Goal: Find contact information: Find contact information

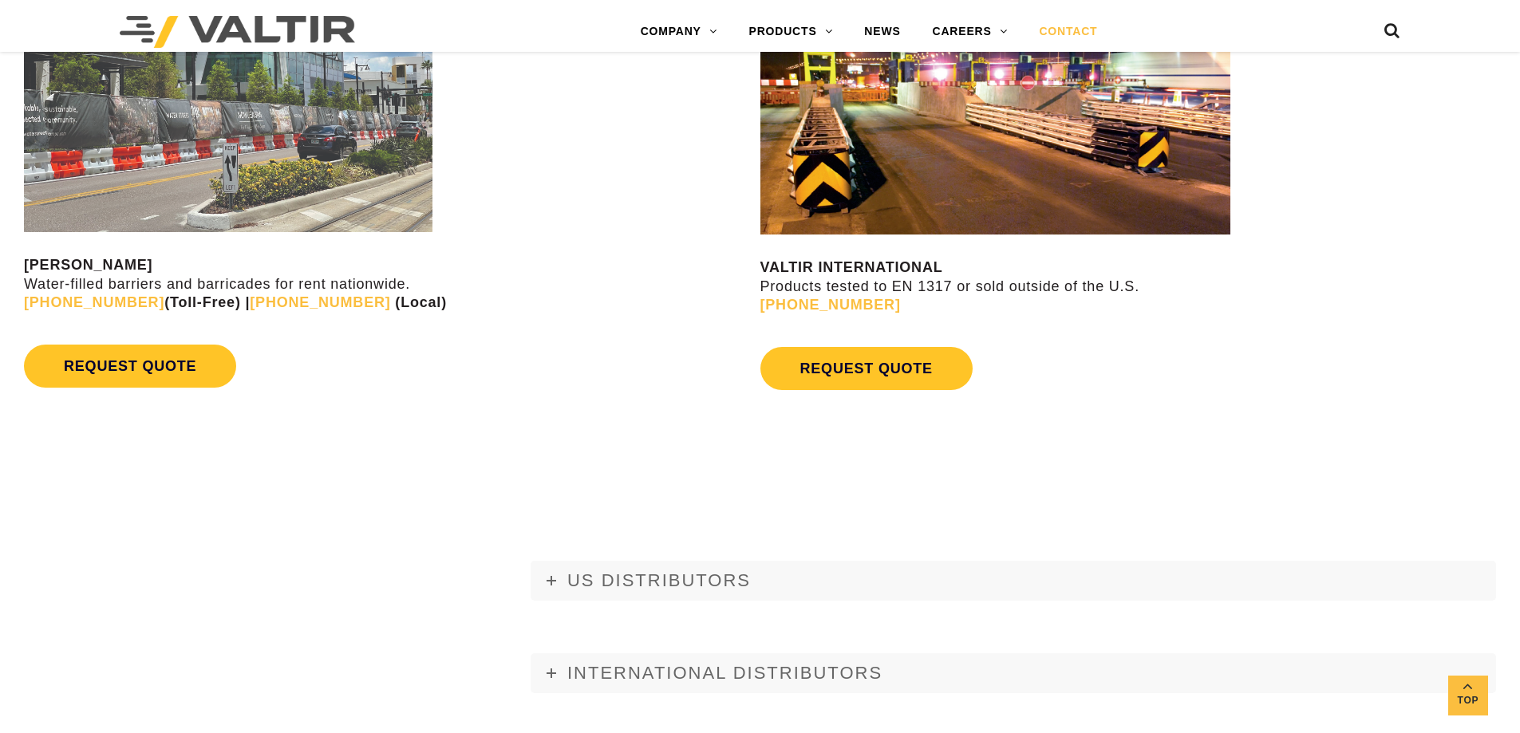
scroll to position [1595, 0]
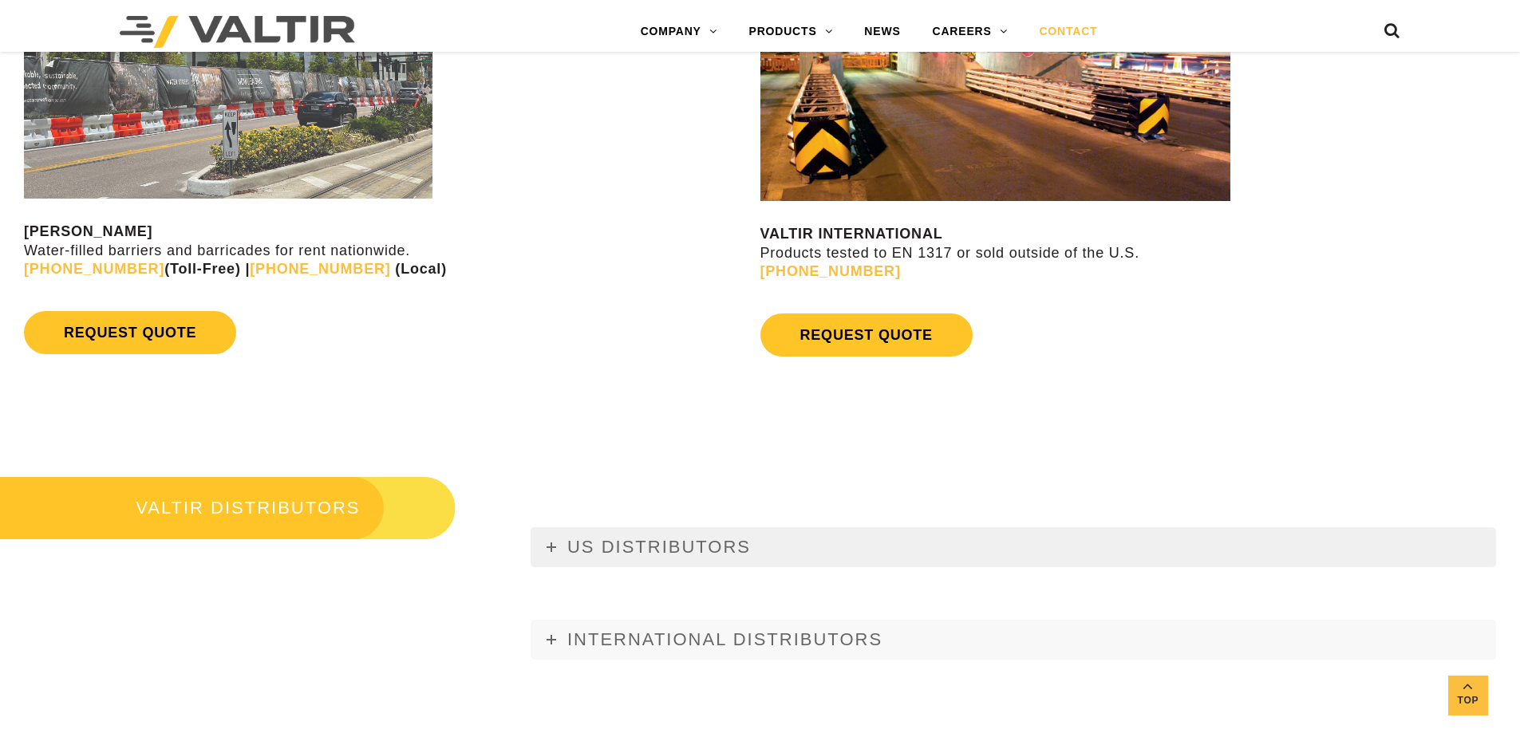
click at [790, 539] on link "US DISTRIBUTORS" at bounding box center [1012, 547] width 965 height 40
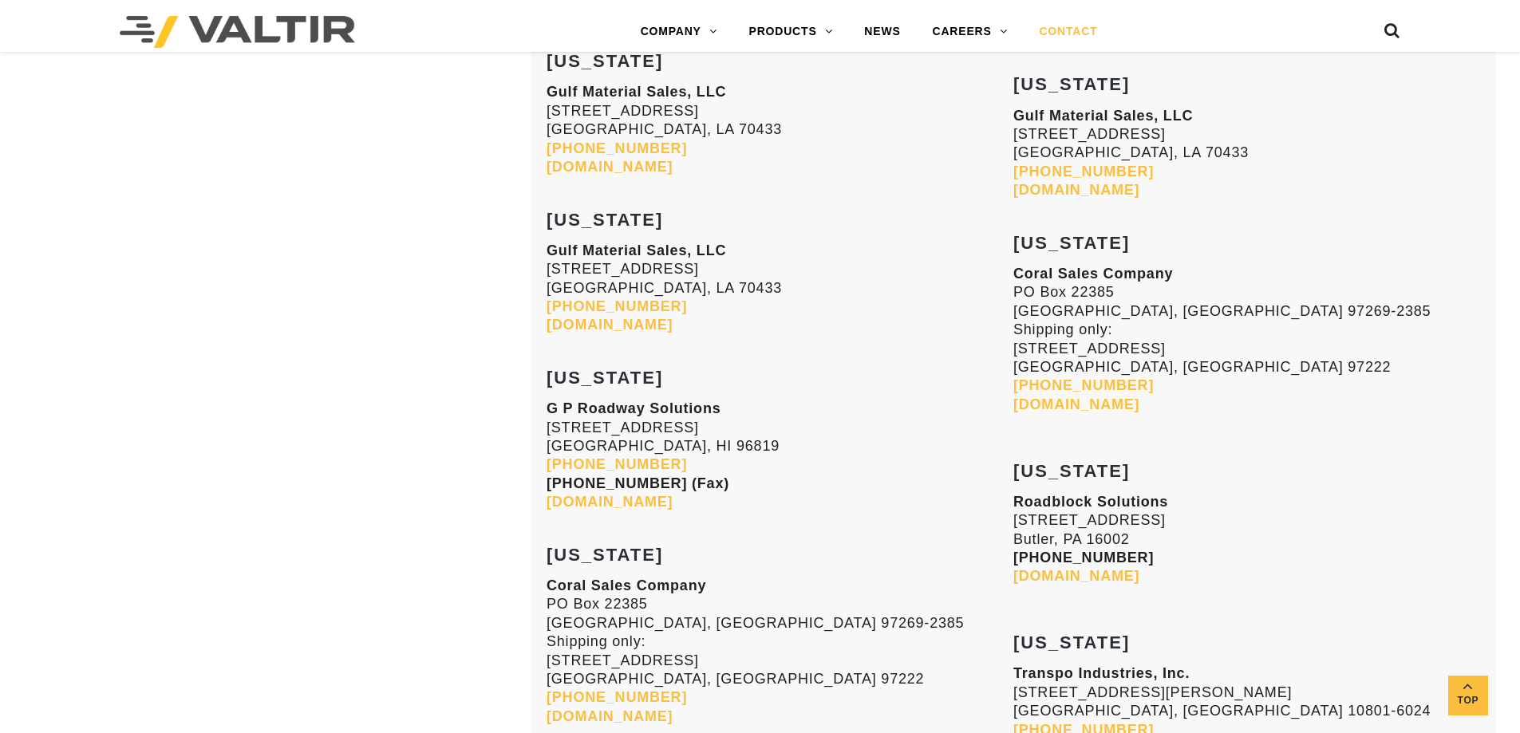
scroll to position [3988, 0]
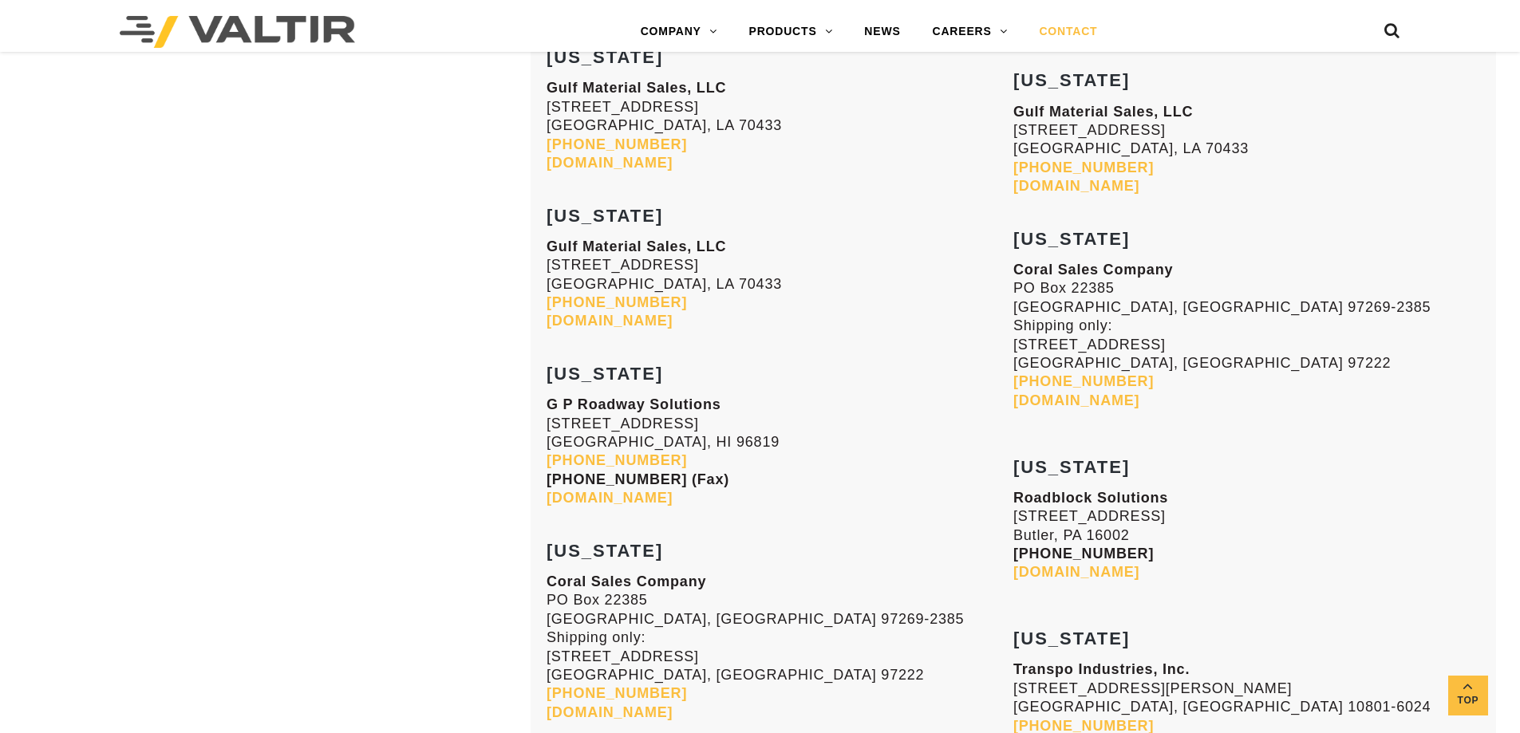
click at [586, 322] on link "[DOMAIN_NAME]" at bounding box center [609, 321] width 126 height 16
drag, startPoint x: 547, startPoint y: 246, endPoint x: 751, endPoint y: 316, distance: 214.9
click at [751, 316] on p "Gulf Material Sales, LLC 70393 Bravo Street Covington, LA 70433 985-809-8116 gu…" at bounding box center [779, 284] width 467 height 93
copy p "Gulf Material Sales, LLC 70393 Bravo Street Covington, LA 70433 985-809-8116 gu…"
click at [838, 414] on p "G P Roadway Solutions 660 Mapunapuna Street Honolulu, HI 96819 808-833-2502 808…" at bounding box center [779, 452] width 467 height 112
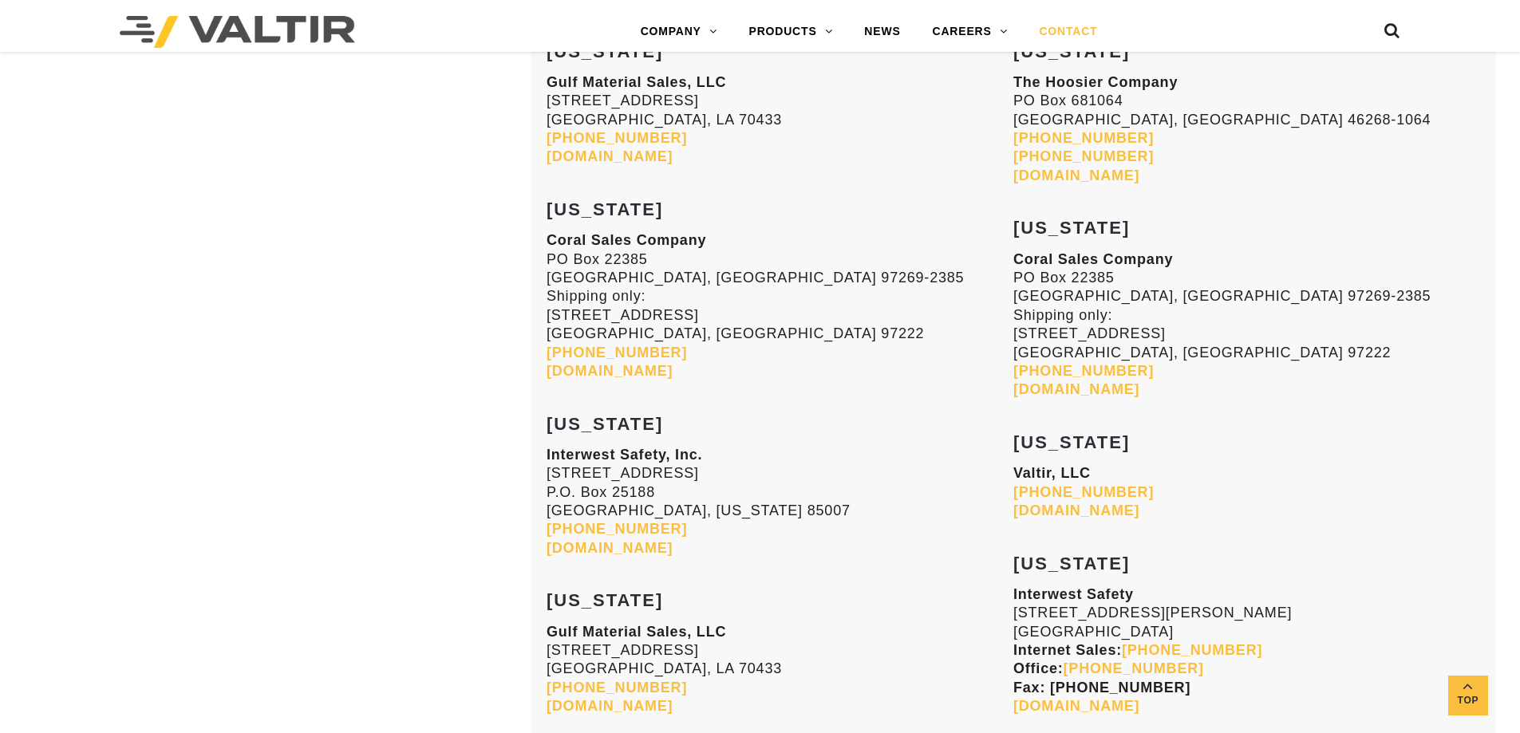
scroll to position [2215, 0]
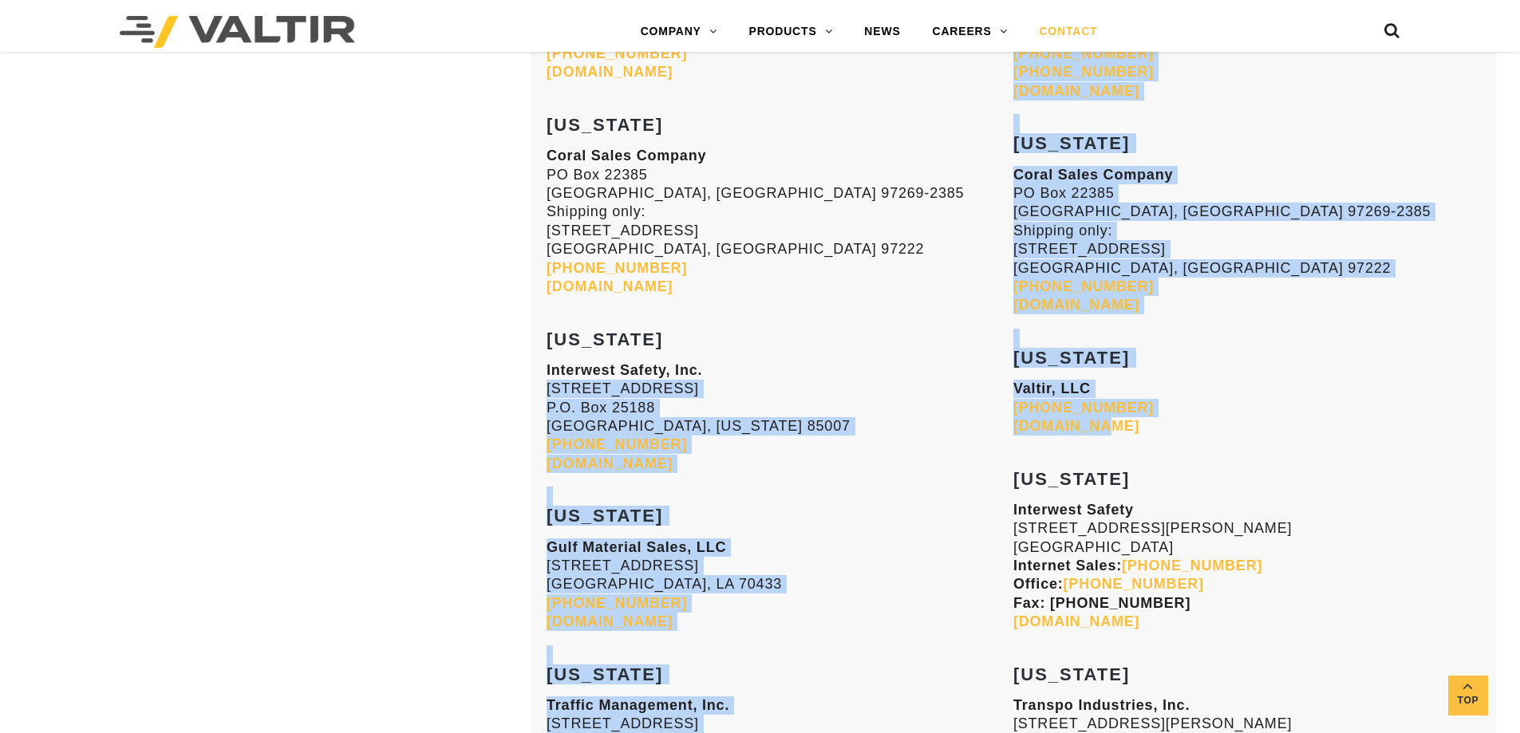
drag, startPoint x: 1011, startPoint y: 388, endPoint x: 1095, endPoint y: 435, distance: 96.1
click at [1095, 435] on p "Valtir, LLC [PHONE_NUMBER] [DOMAIN_NAME]" at bounding box center [1246, 408] width 467 height 56
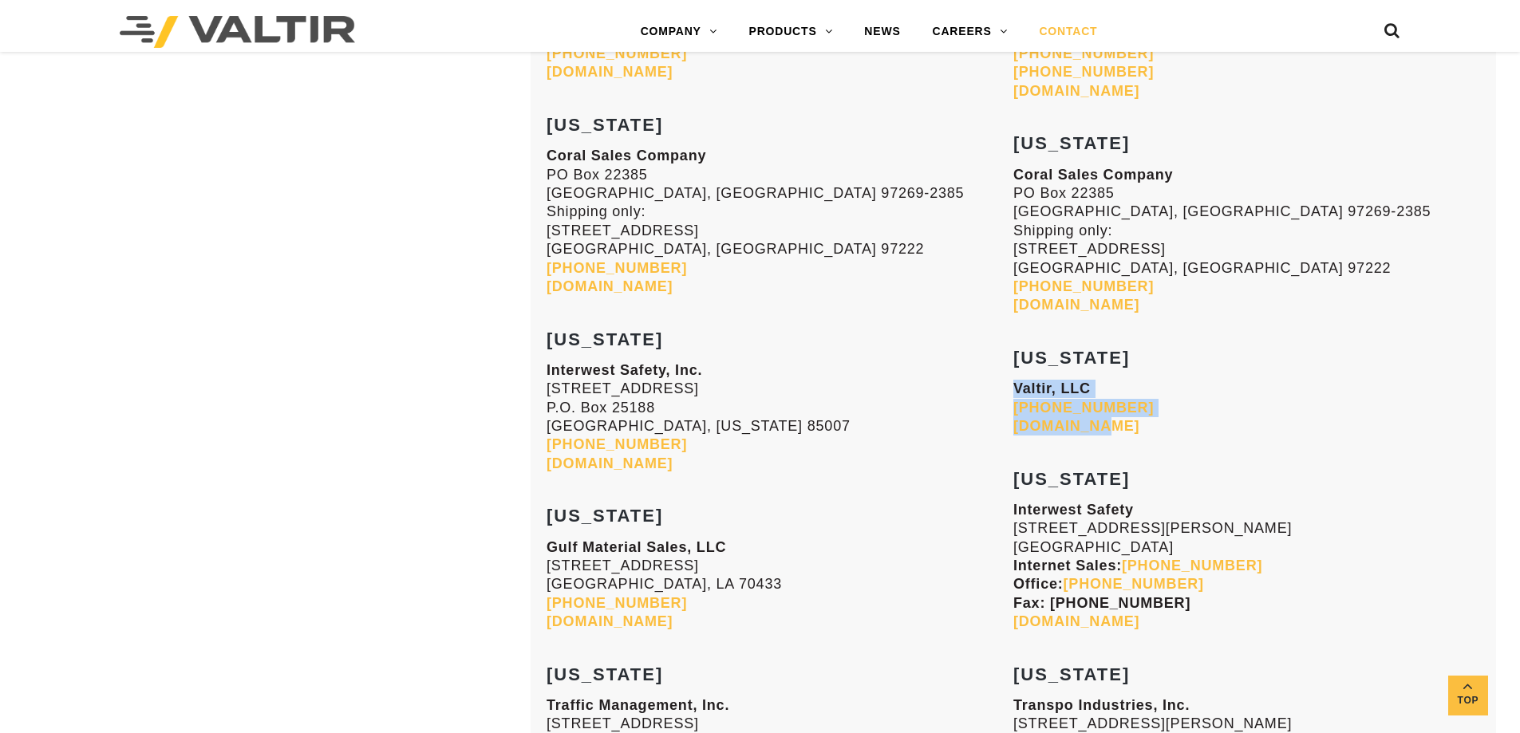
drag, startPoint x: 1017, startPoint y: 388, endPoint x: 1106, endPoint y: 424, distance: 96.3
click at [1106, 424] on p "Valtir, LLC [PHONE_NUMBER] [DOMAIN_NAME]" at bounding box center [1246, 408] width 467 height 56
copy p "Valtir, LLC [PHONE_NUMBER] [DOMAIN_NAME]"
